Goal: Check status: Check status

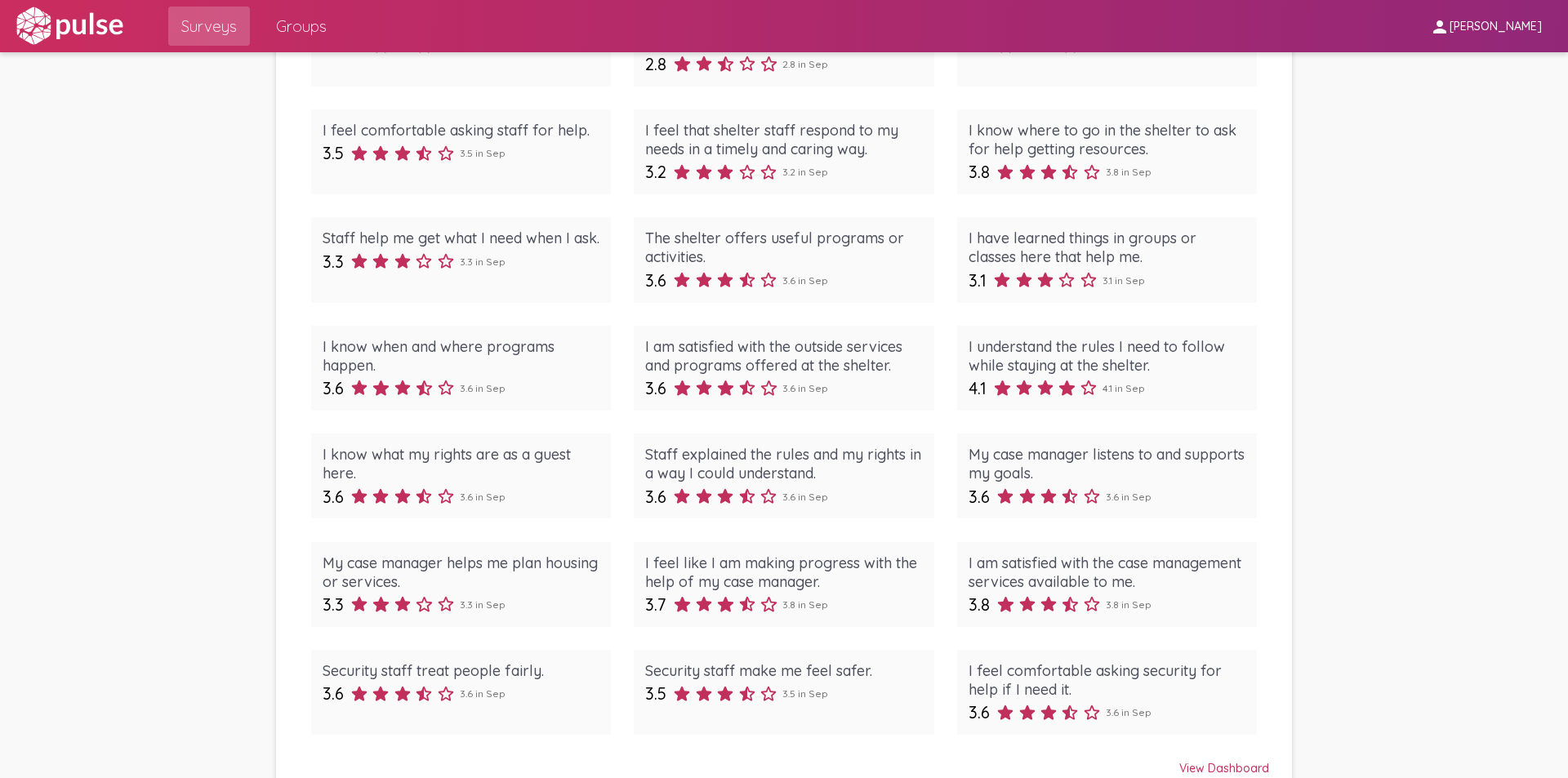
scroll to position [1061, 0]
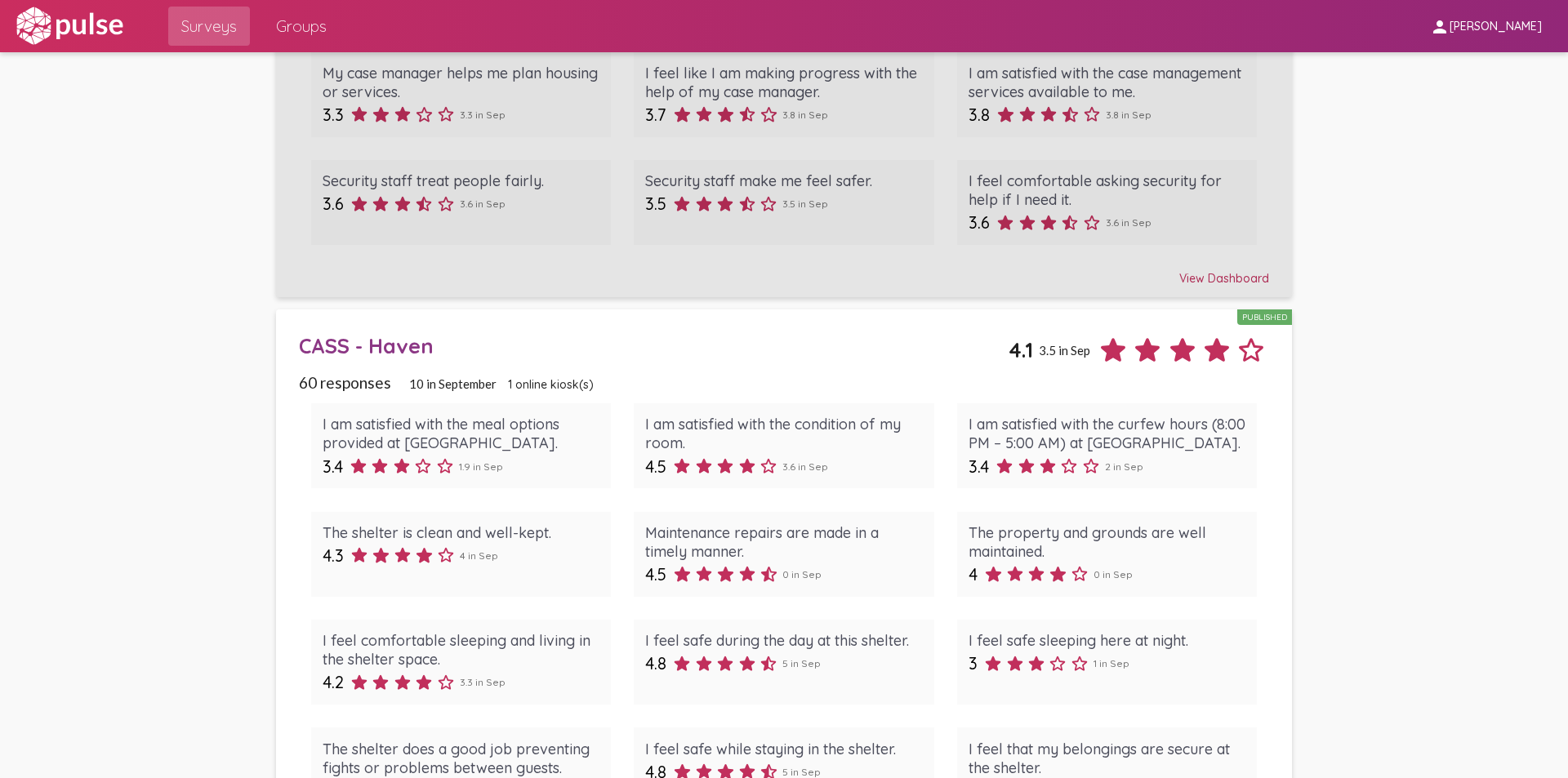
click at [1190, 279] on div "View Dashboard" at bounding box center [784, 272] width 970 height 30
